Goal: Information Seeking & Learning: Learn about a topic

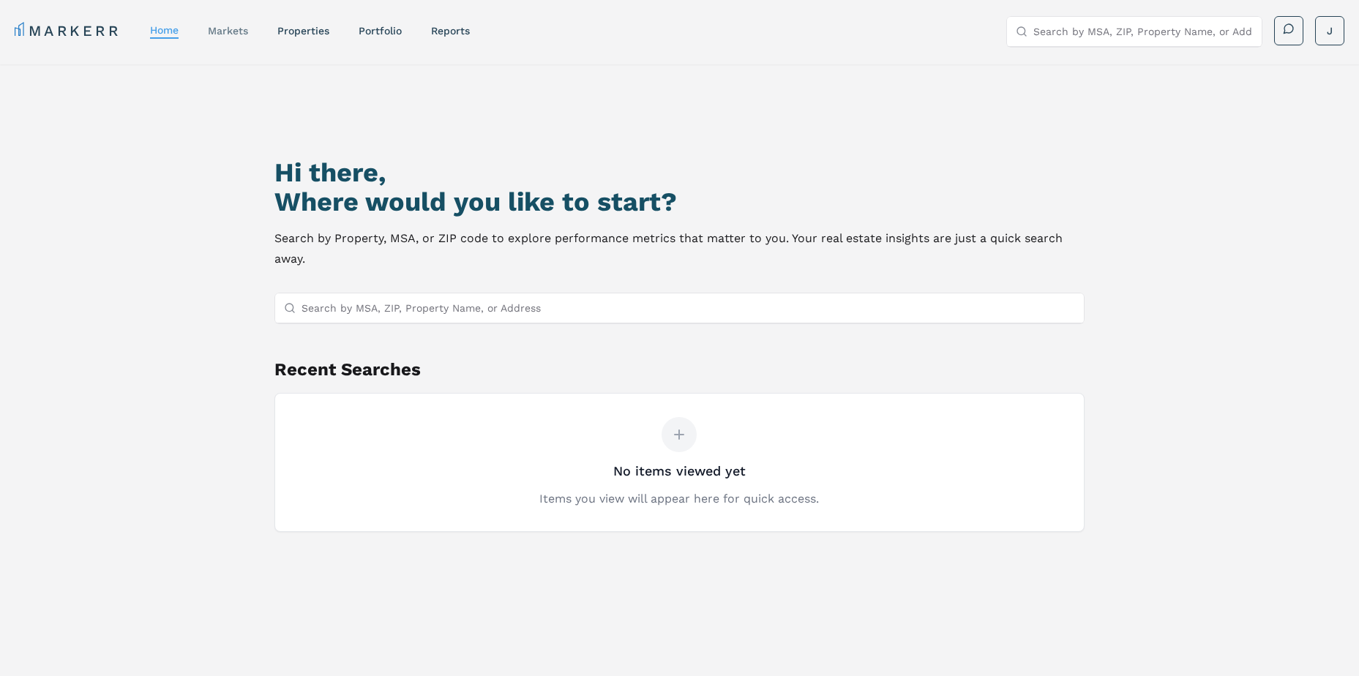
click at [222, 27] on link "markets" at bounding box center [228, 31] width 40 height 12
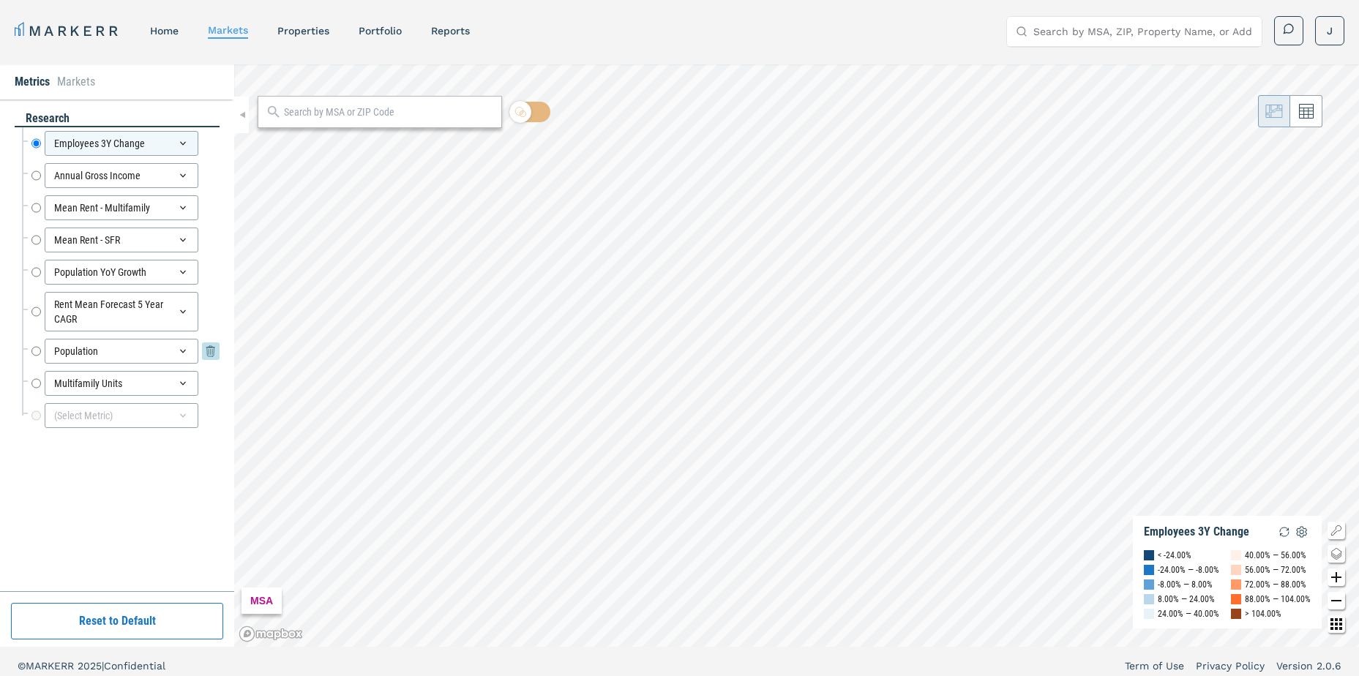
click at [105, 353] on div "Population" at bounding box center [122, 351] width 154 height 25
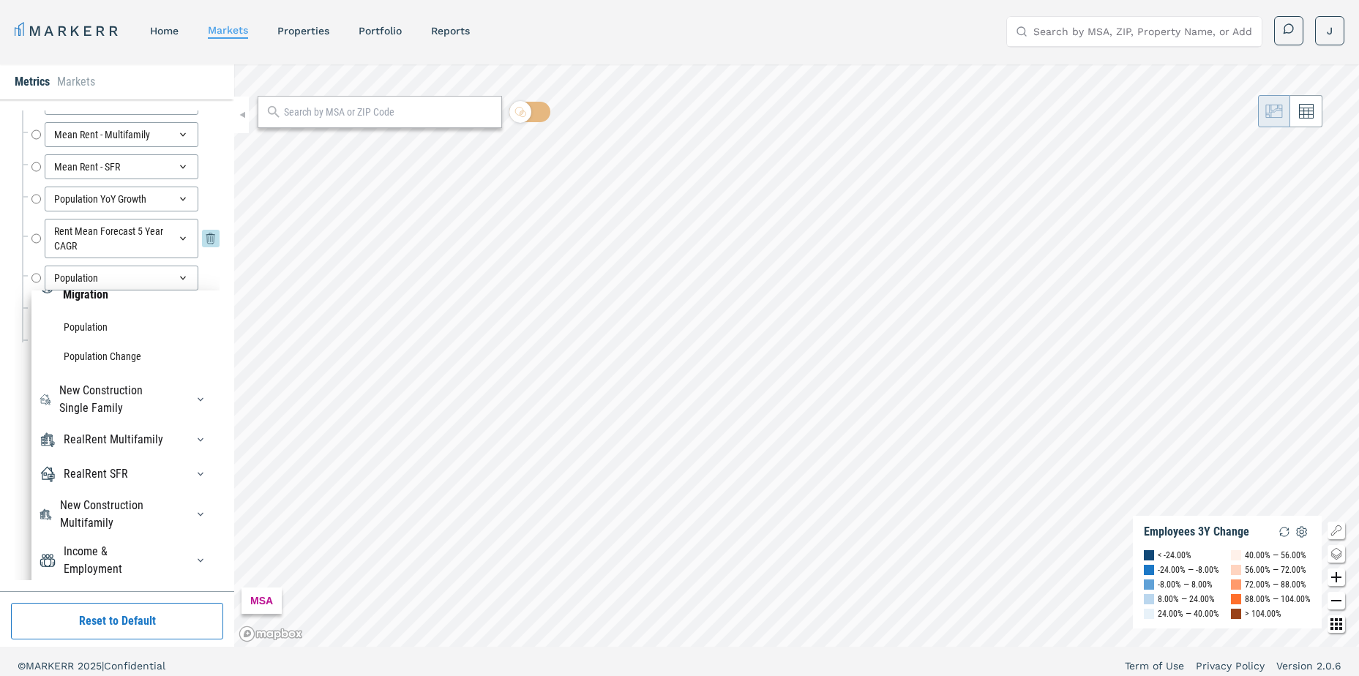
scroll to position [113, 0]
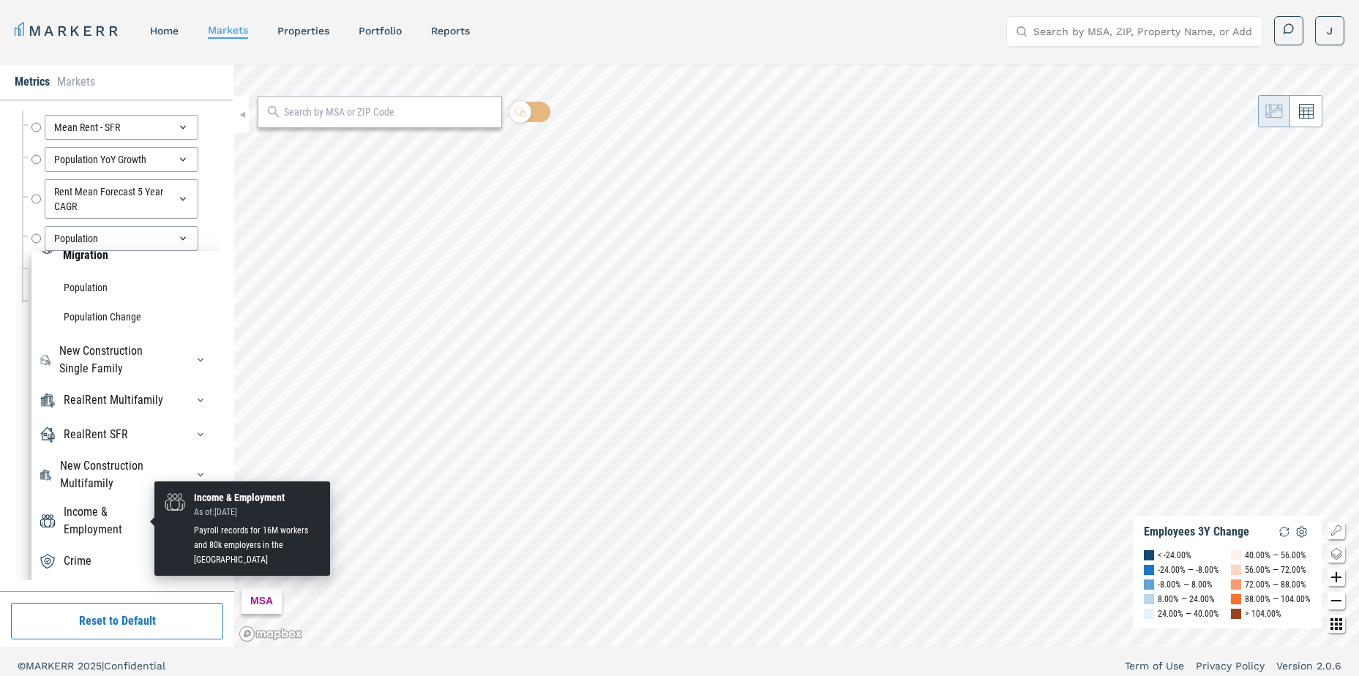
click at [91, 517] on div "Income & Employment" at bounding box center [116, 520] width 105 height 35
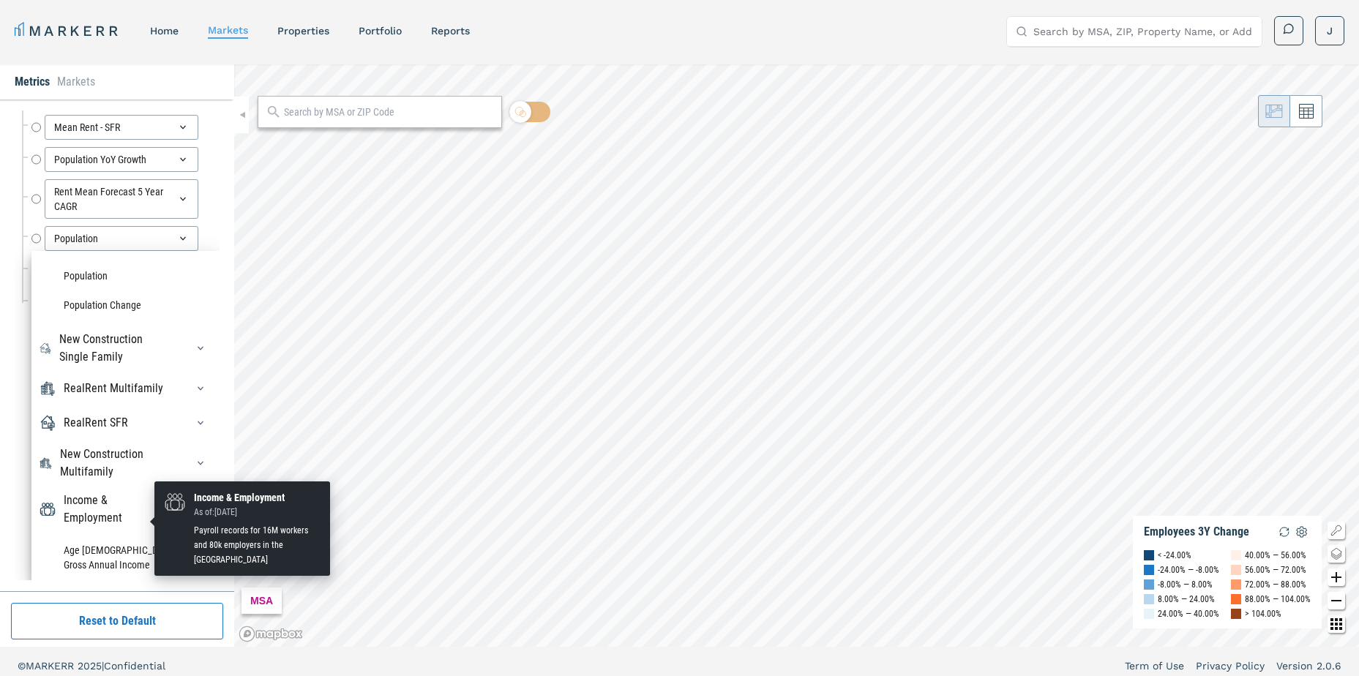
click at [77, 508] on div "Income & Employment" at bounding box center [116, 509] width 105 height 35
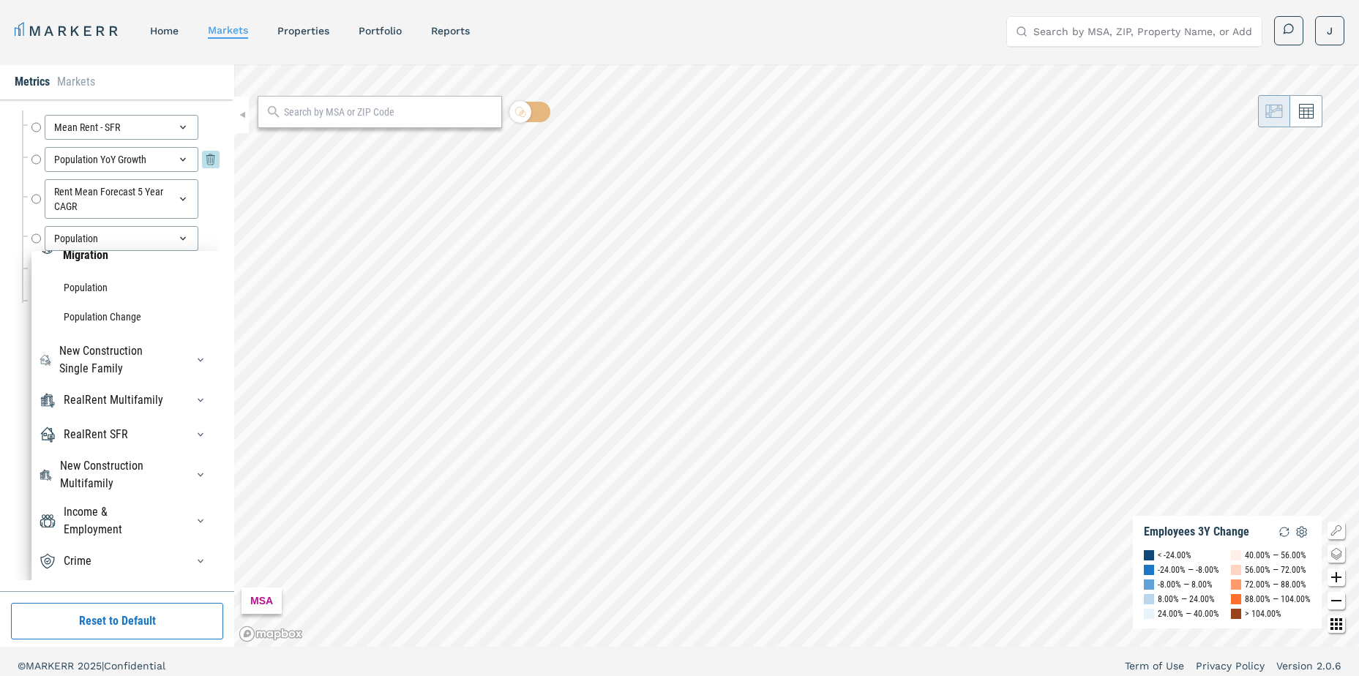
click at [173, 153] on div "Employees 3Y Change Employees 3Y Change Annual Gross Income Annual Gross Income…" at bounding box center [121, 167] width 198 height 304
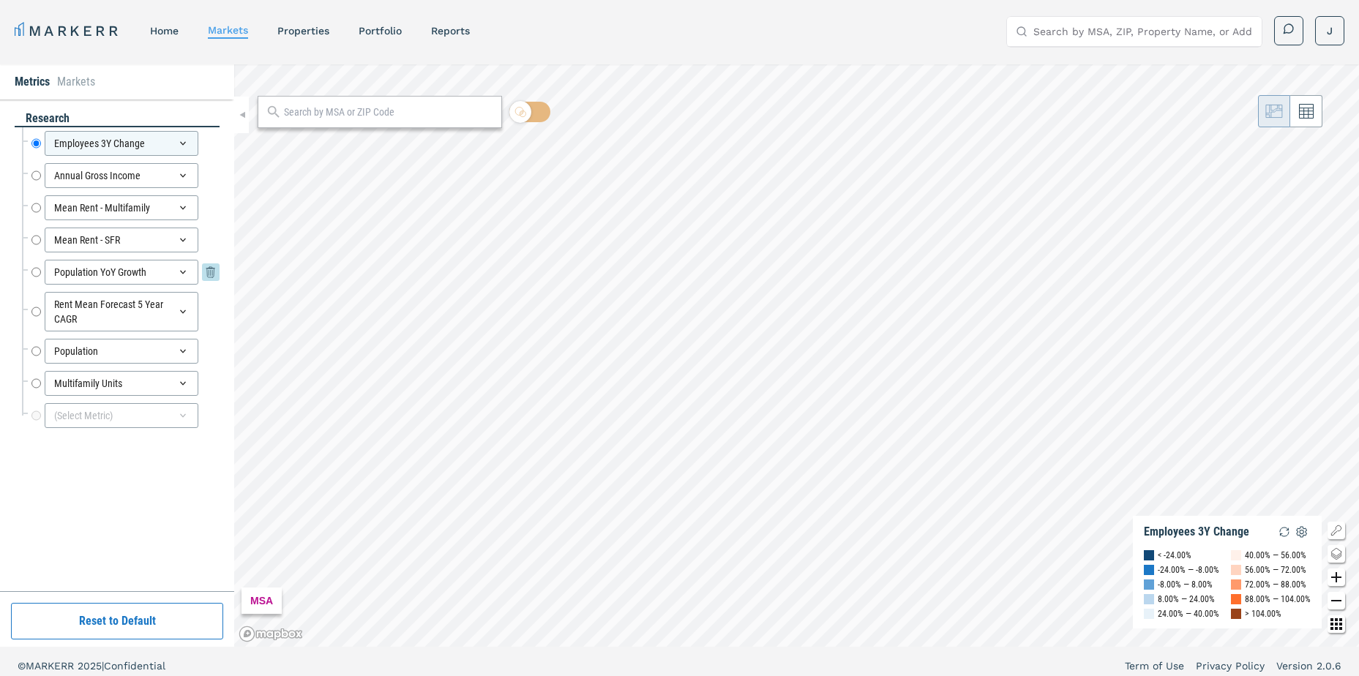
click at [180, 270] on icon at bounding box center [183, 272] width 12 height 12
click at [187, 274] on icon at bounding box center [183, 272] width 12 height 12
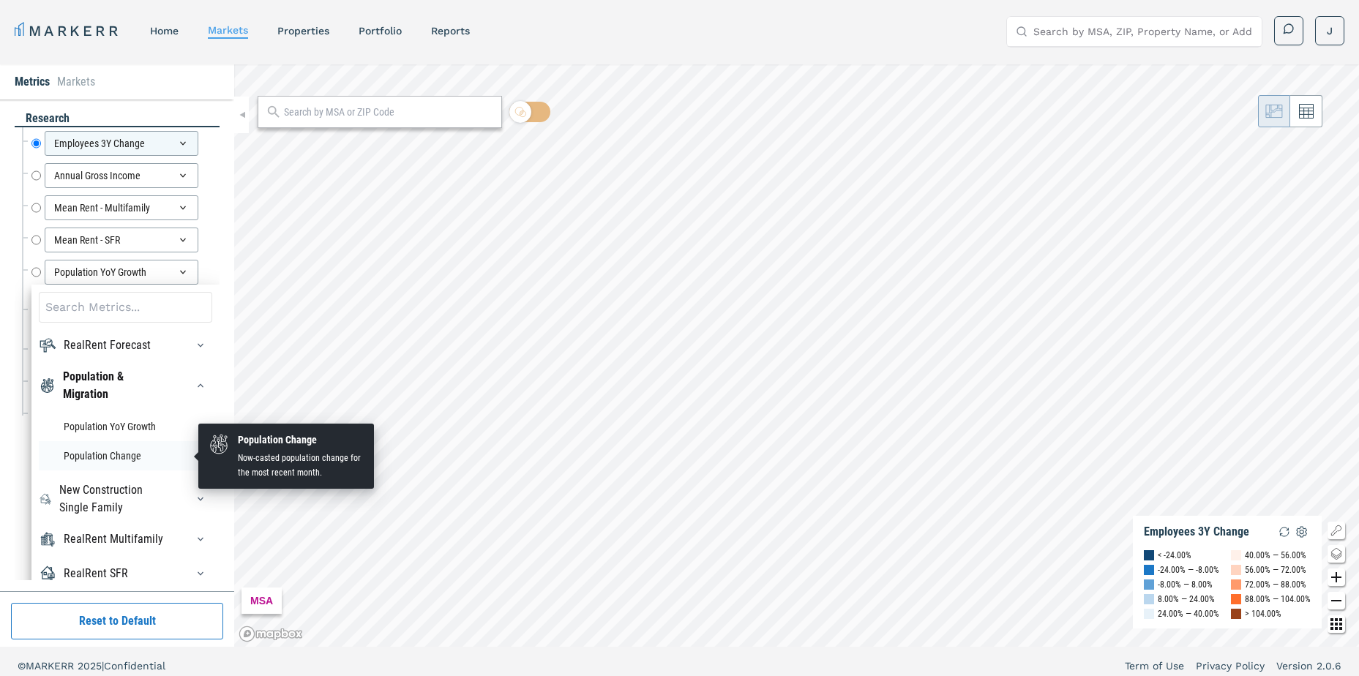
click at [105, 456] on li "Population Change" at bounding box center [125, 455] width 173 height 29
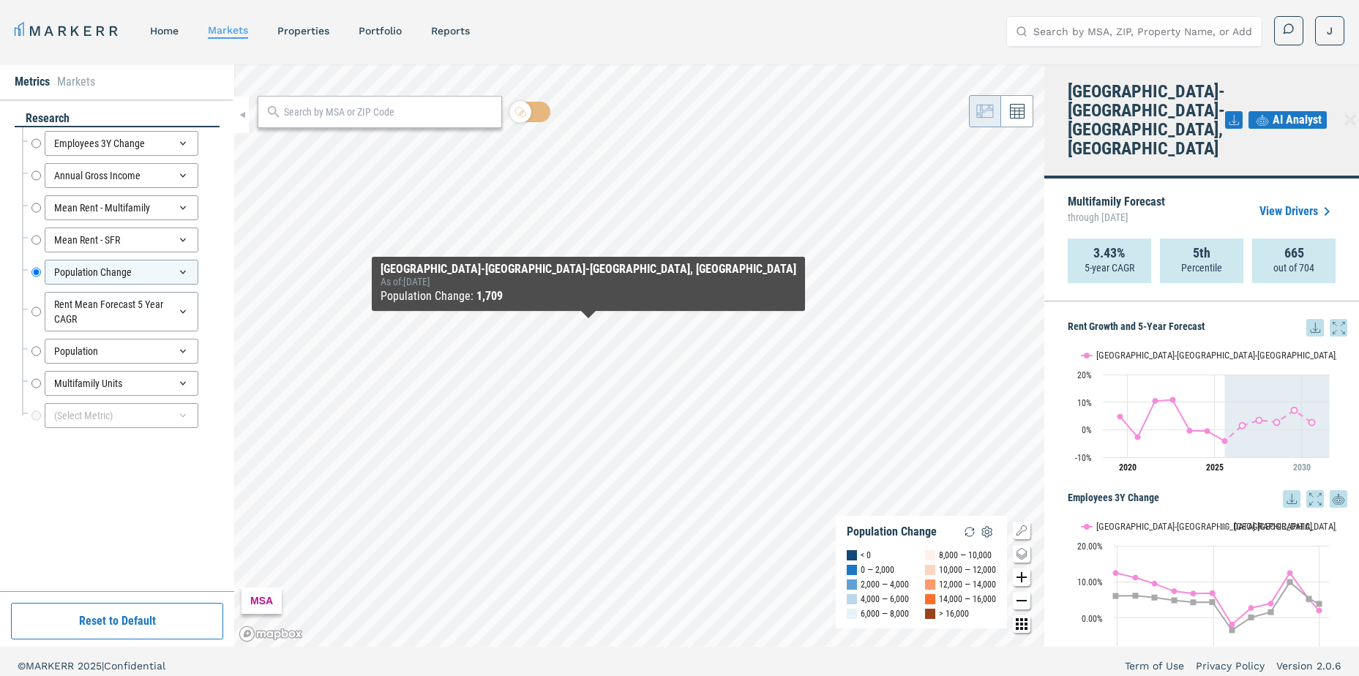
click at [1289, 111] on span "AI Analyst" at bounding box center [1296, 120] width 49 height 18
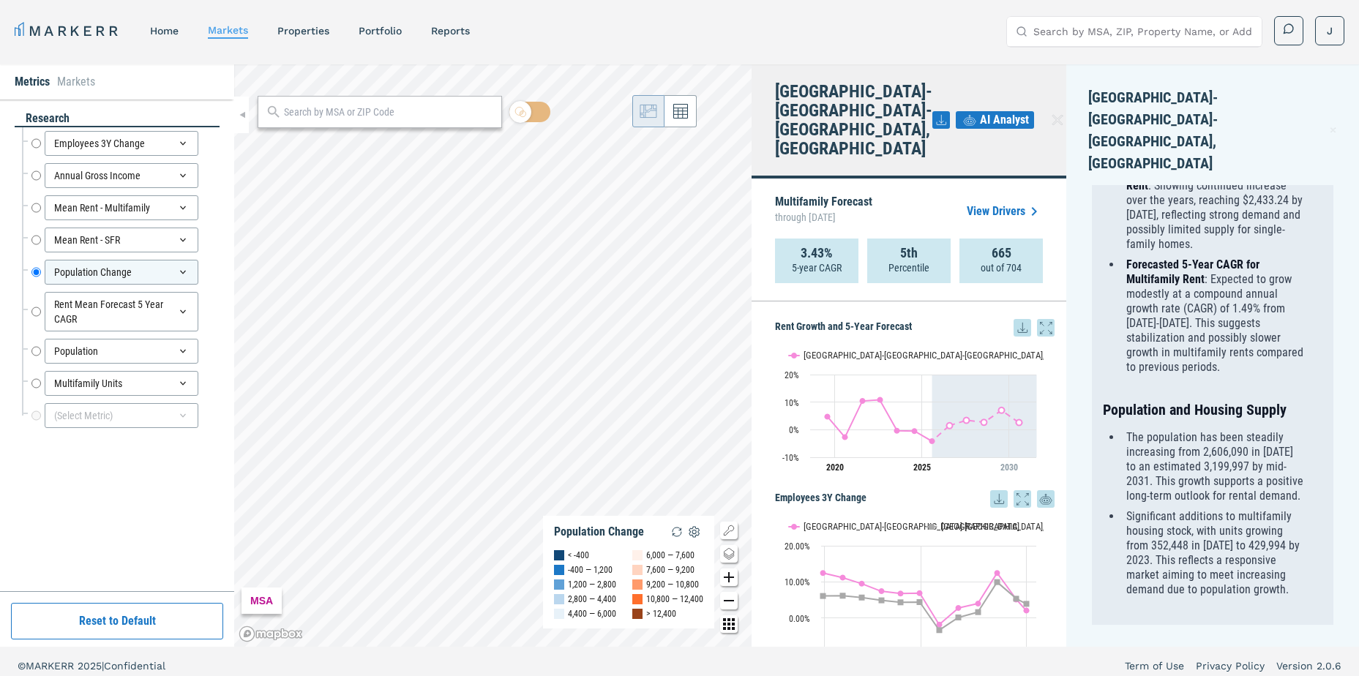
scroll to position [581, 0]
